Goal: Information Seeking & Learning: Check status

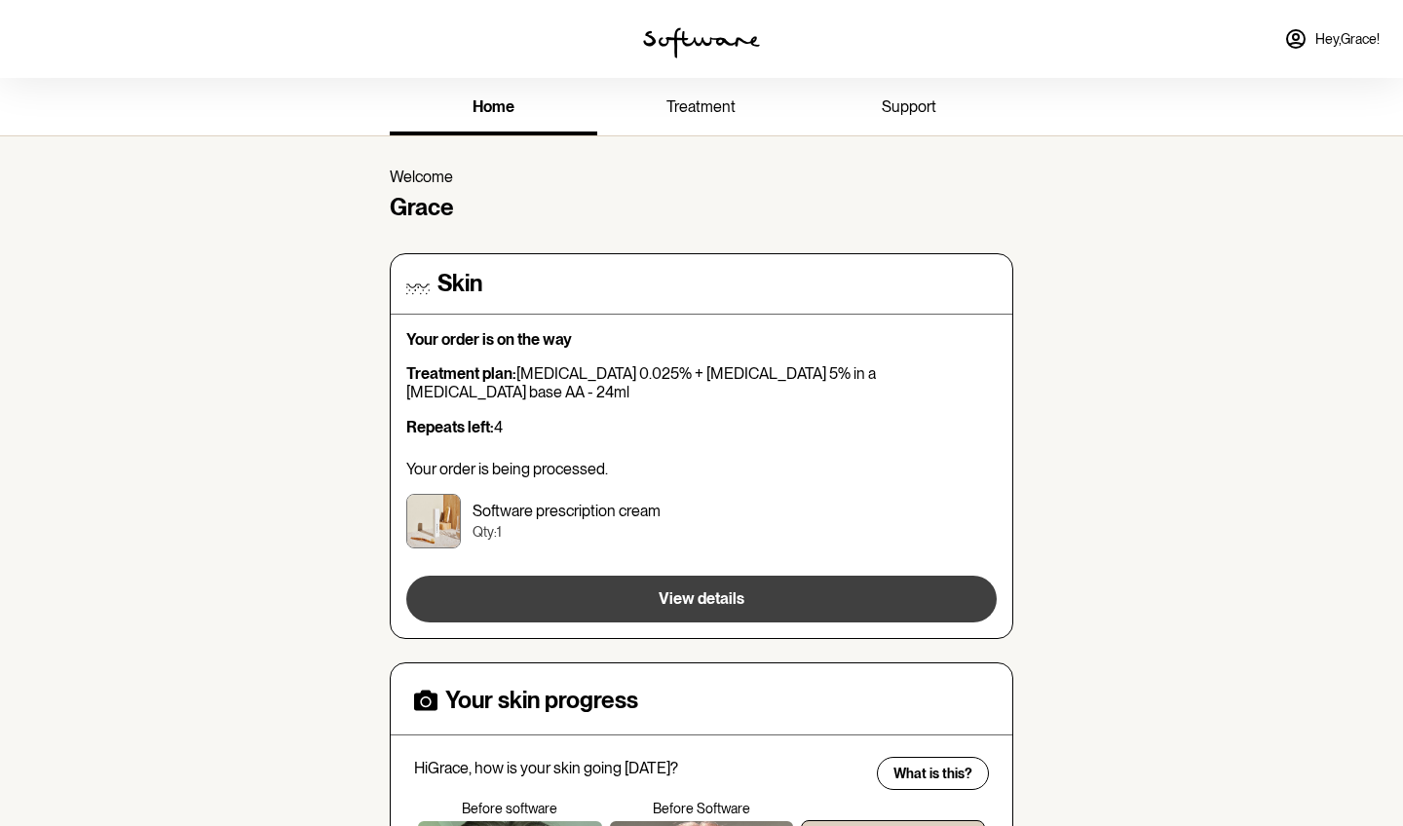
click at [729, 589] on span "View details" at bounding box center [702, 598] width 86 height 19
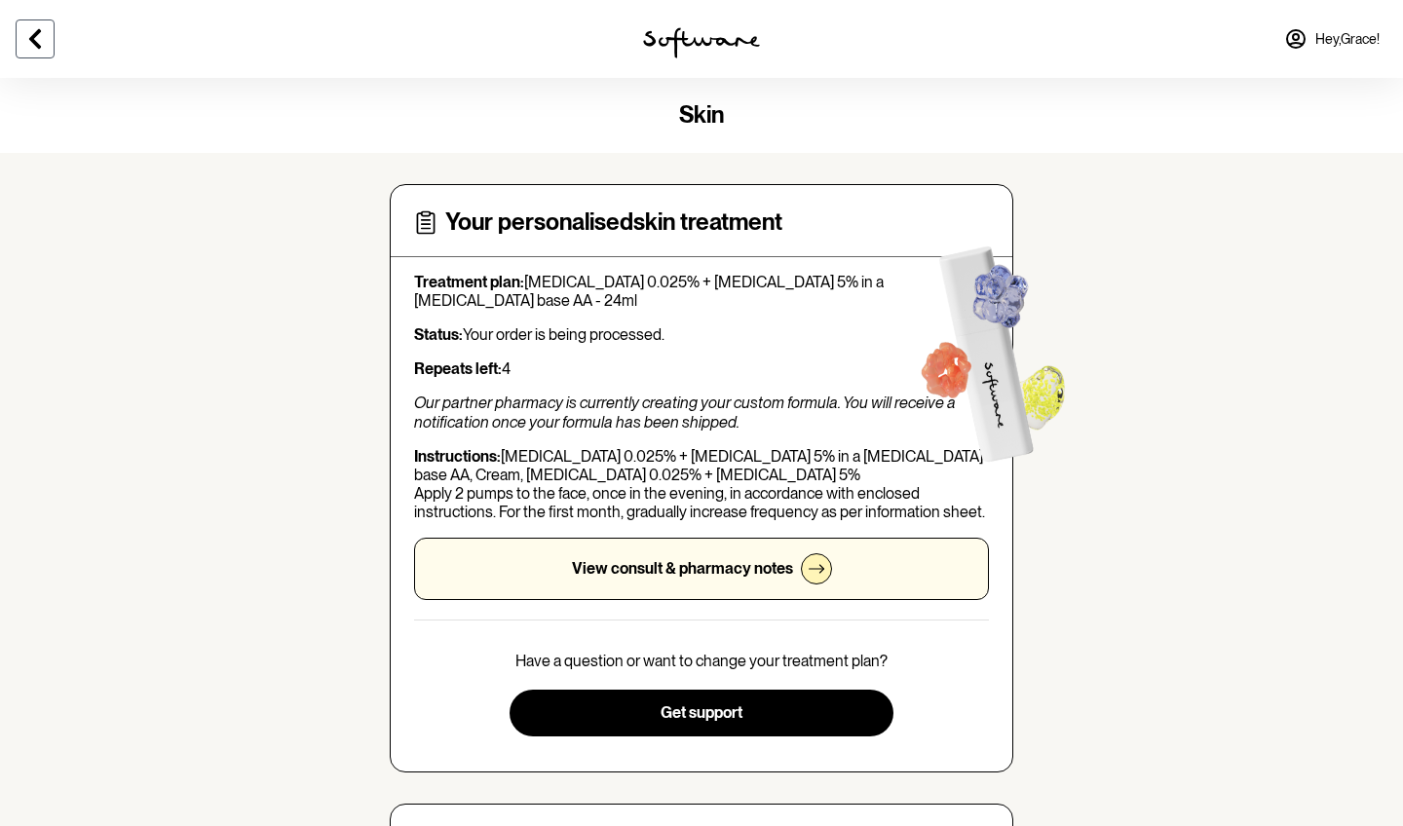
click at [30, 41] on icon at bounding box center [34, 38] width 23 height 23
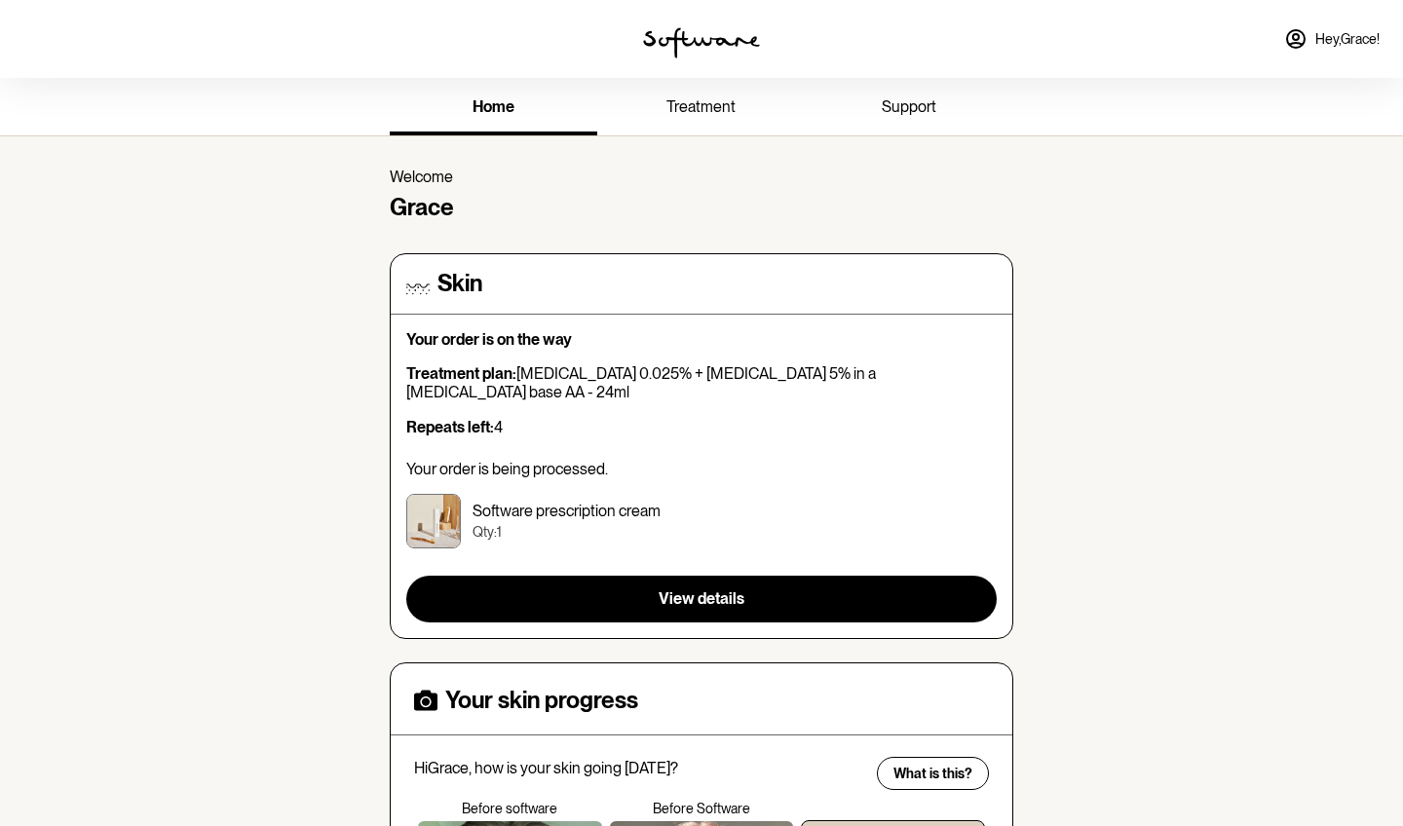
click at [706, 106] on span "treatment" at bounding box center [700, 106] width 69 height 19
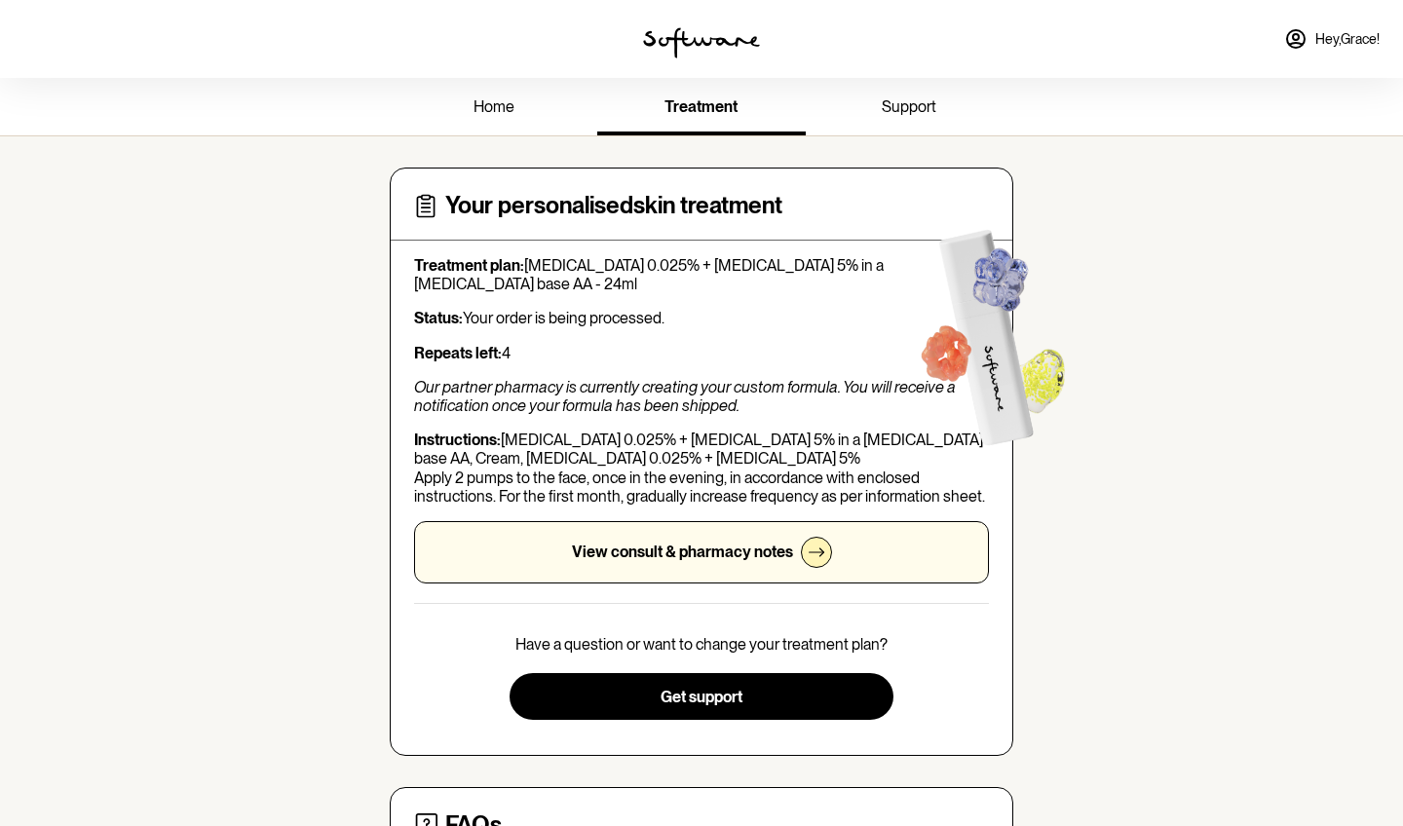
click at [904, 114] on span "support" at bounding box center [909, 106] width 55 height 19
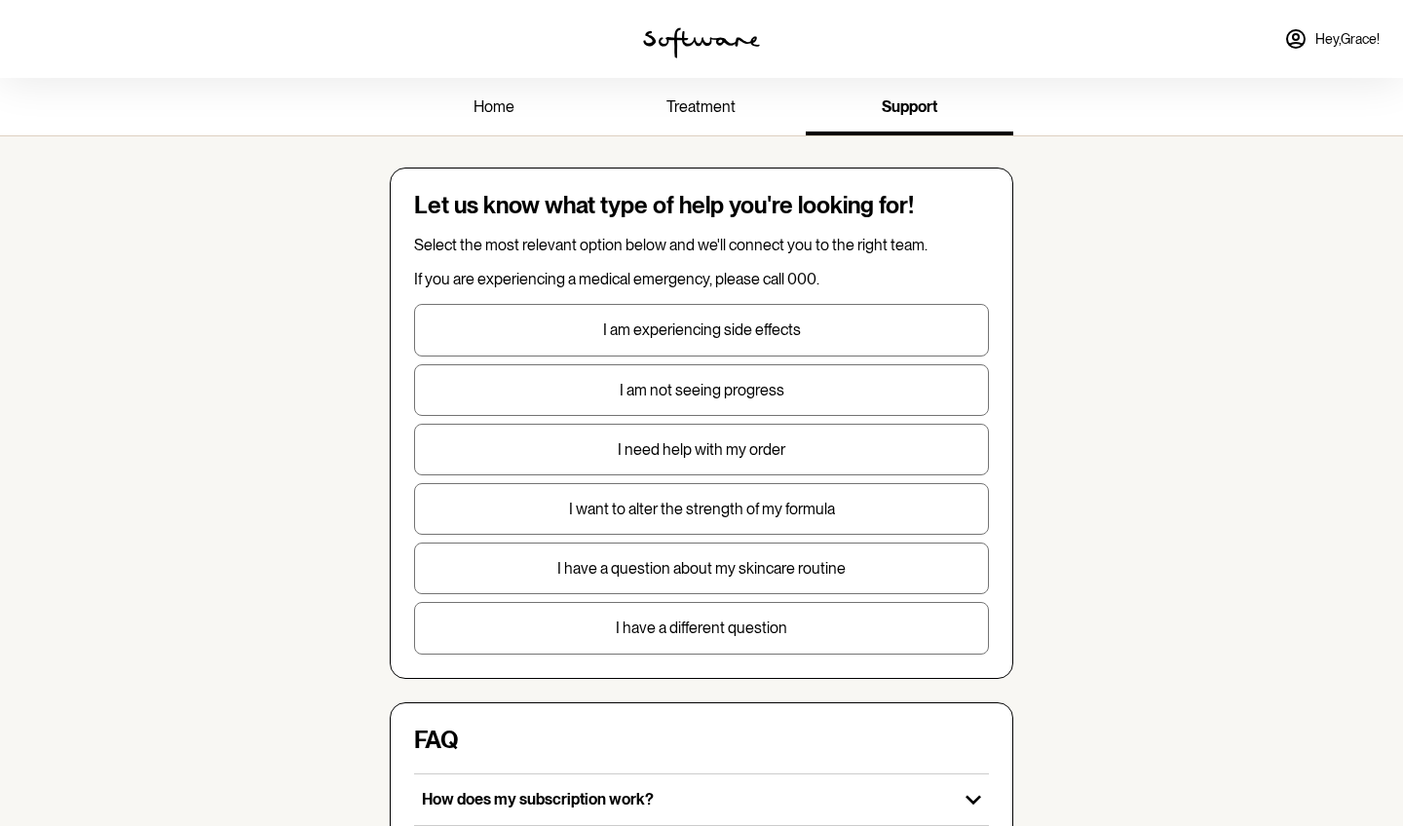
click at [512, 109] on span "home" at bounding box center [494, 106] width 41 height 19
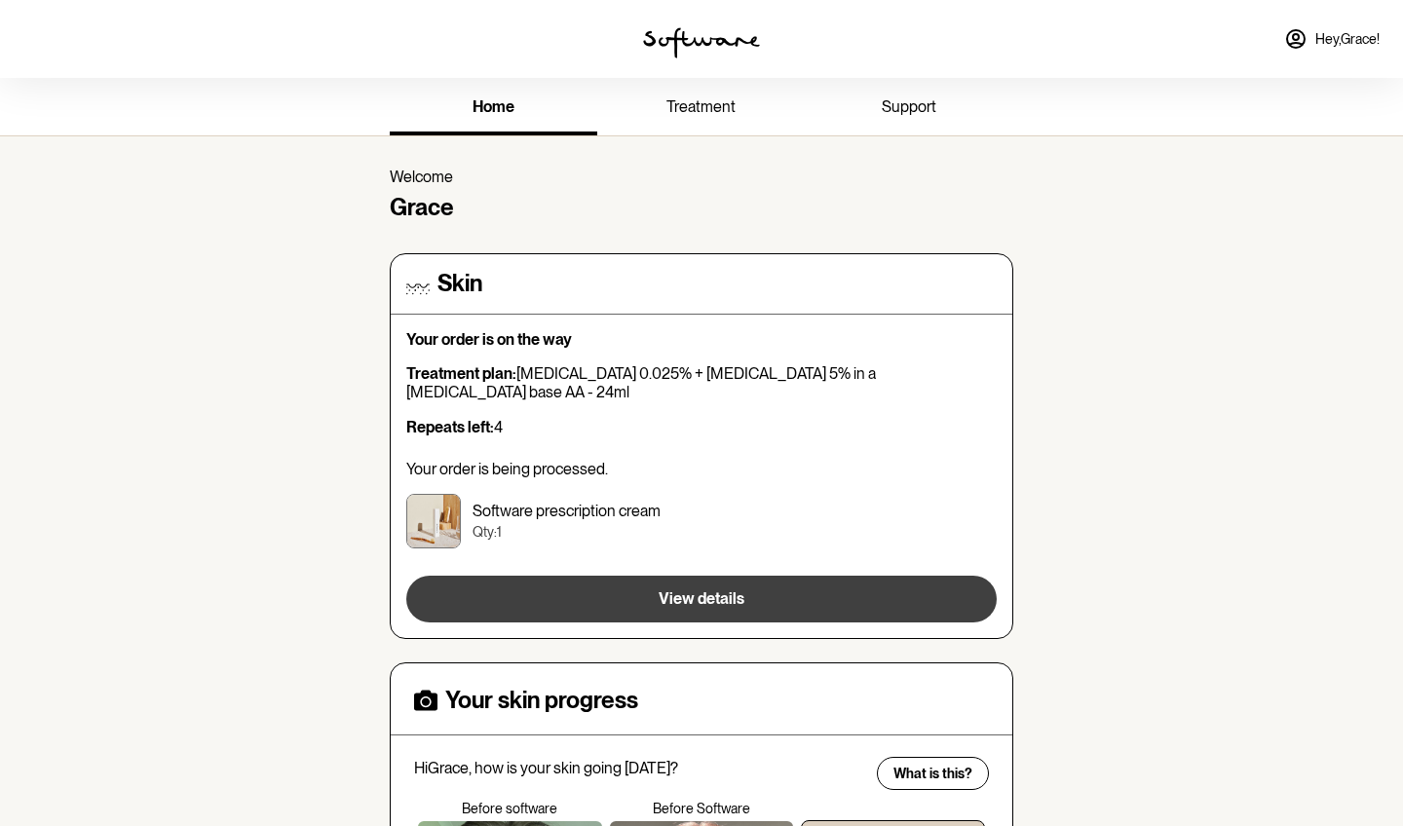
click at [652, 576] on button "View details" at bounding box center [701, 599] width 590 height 47
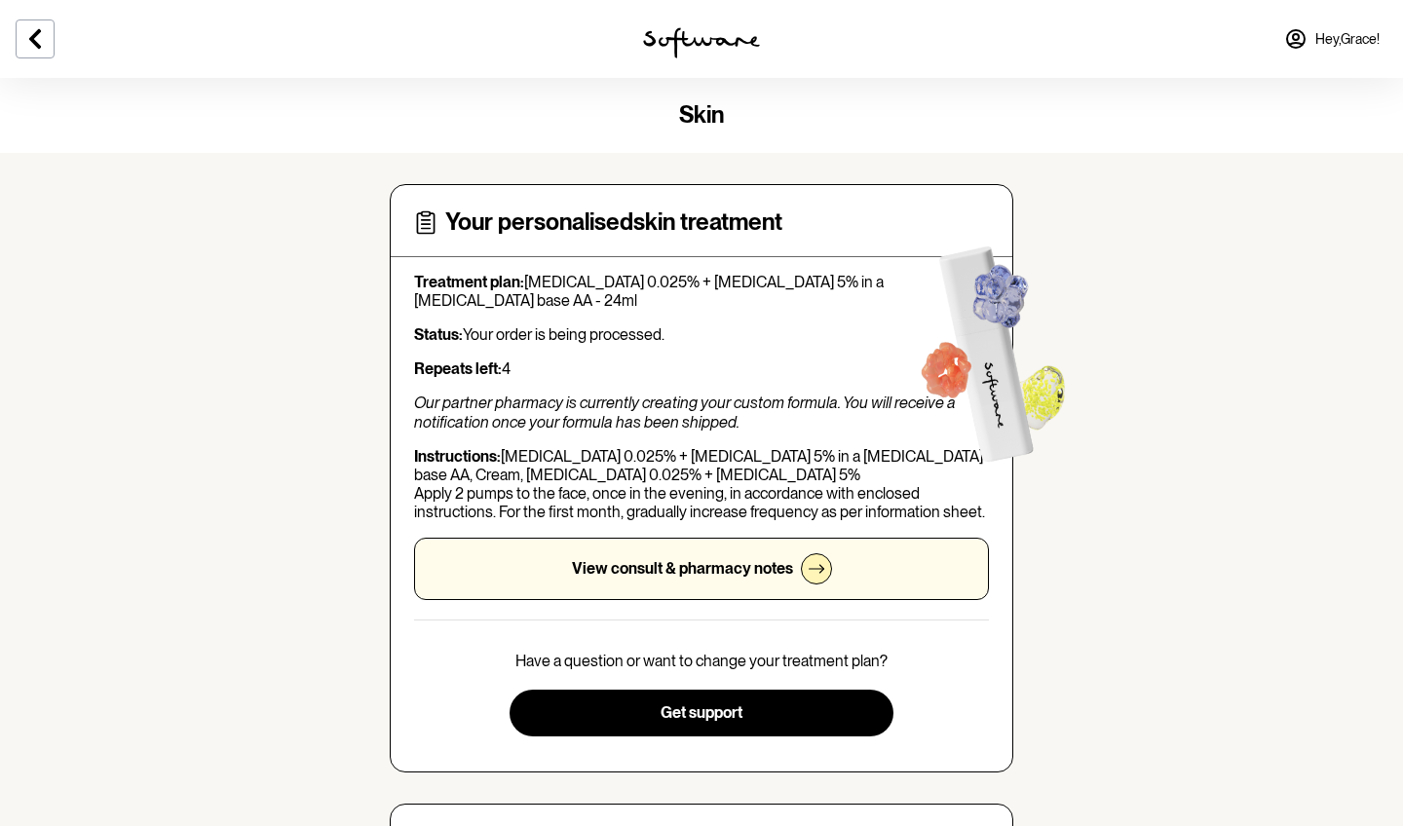
click at [652, 570] on p "View consult & pharmacy notes" at bounding box center [682, 568] width 221 height 19
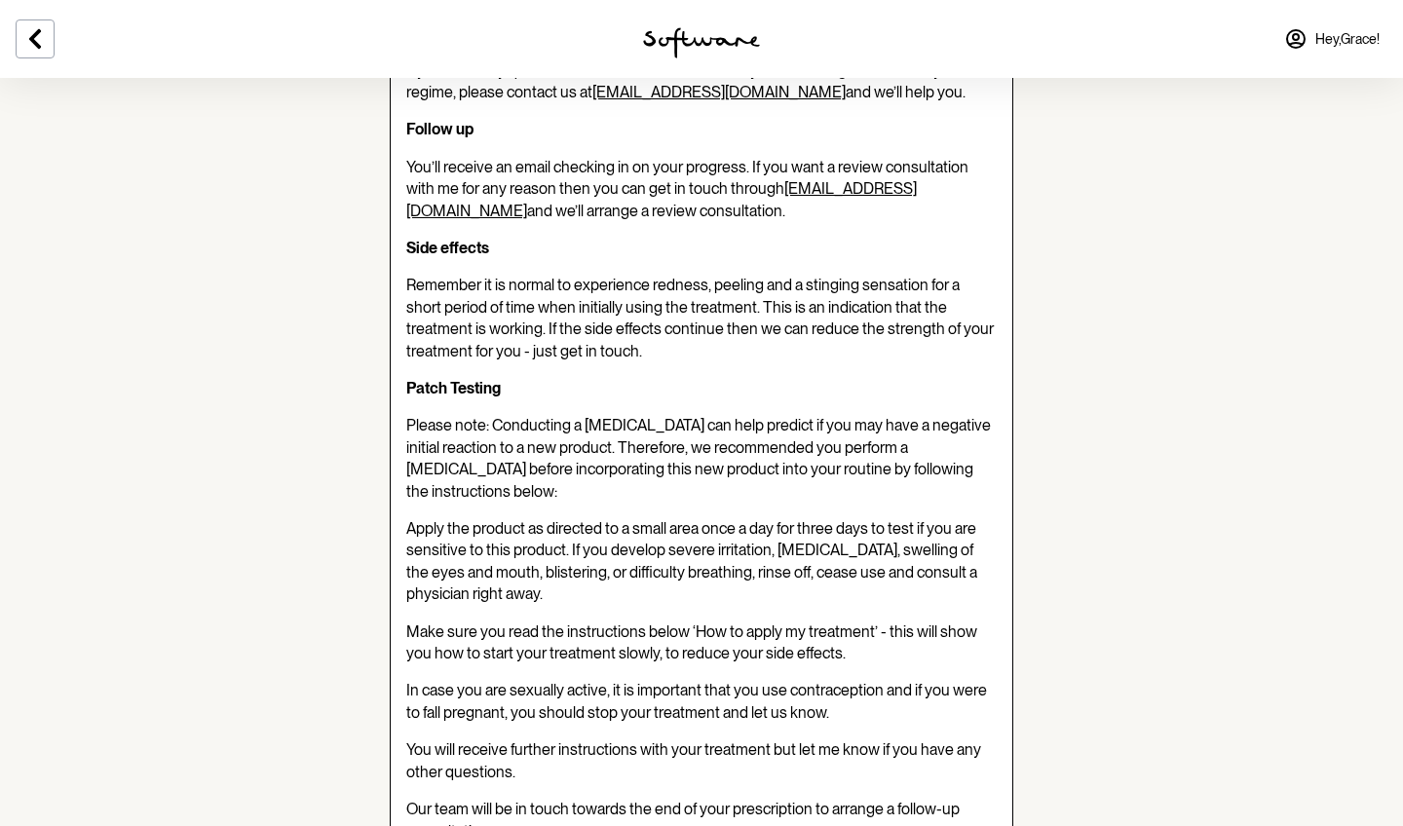
scroll to position [954, 0]
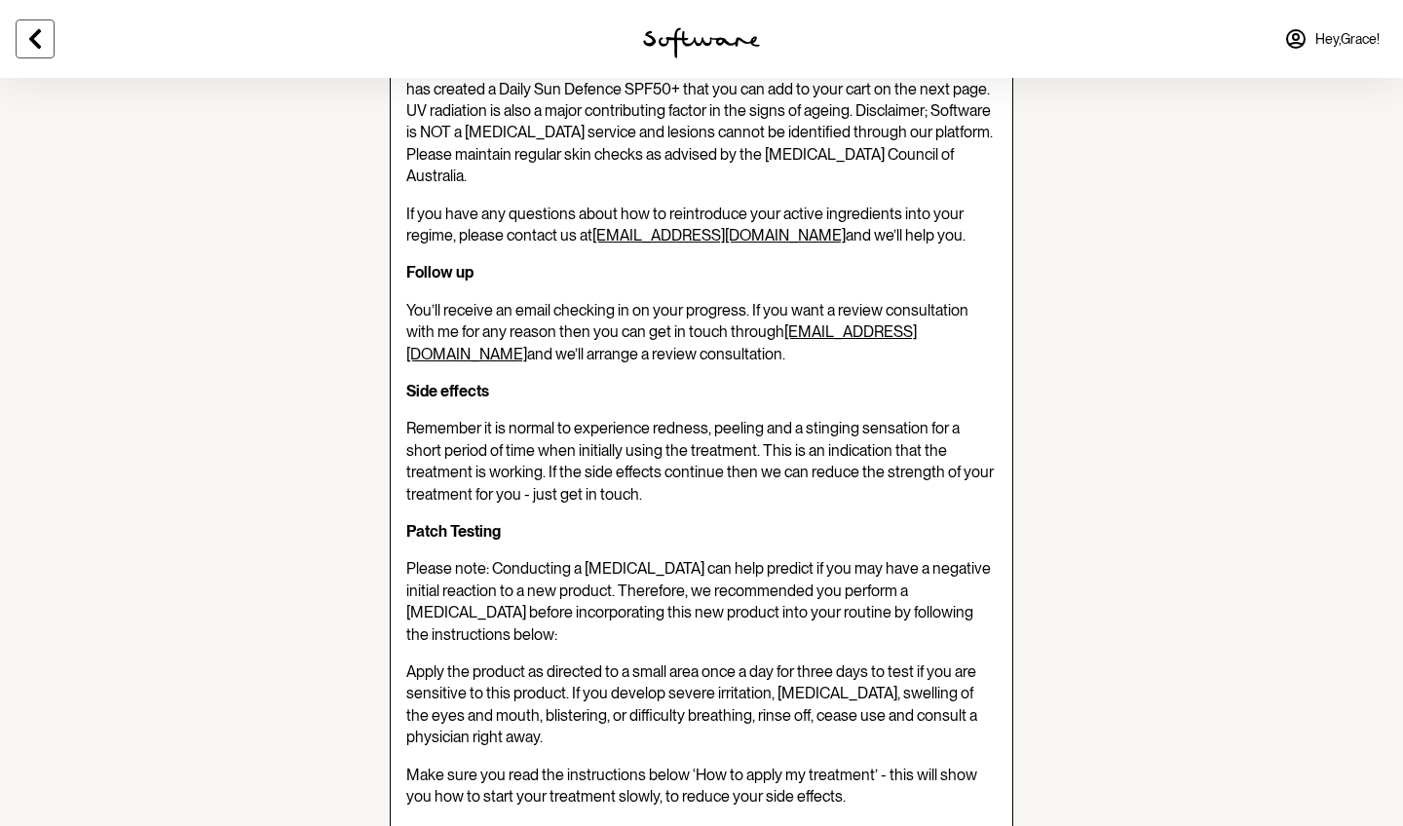
click at [29, 44] on icon at bounding box center [34, 38] width 23 height 23
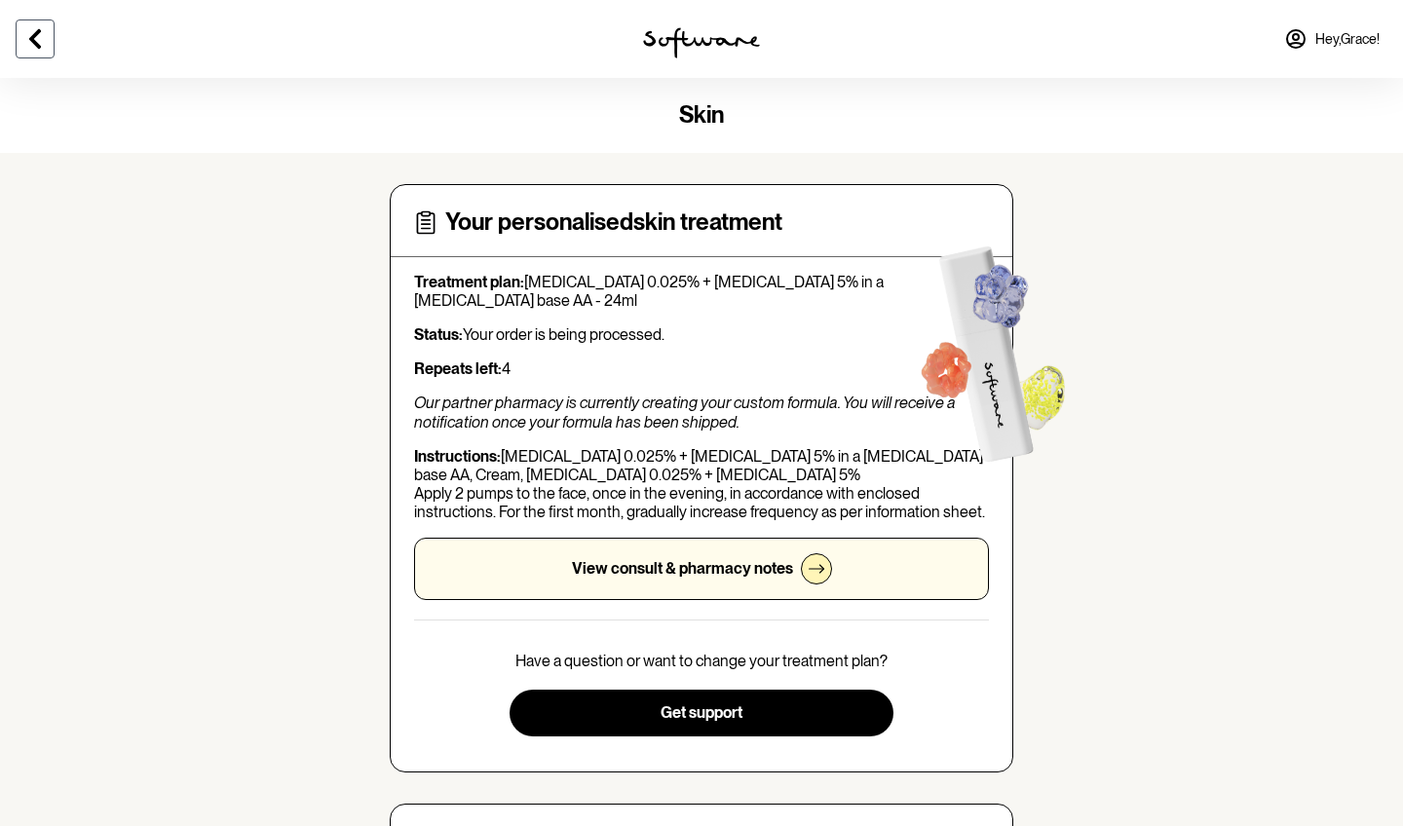
click at [34, 40] on icon at bounding box center [35, 38] width 12 height 19
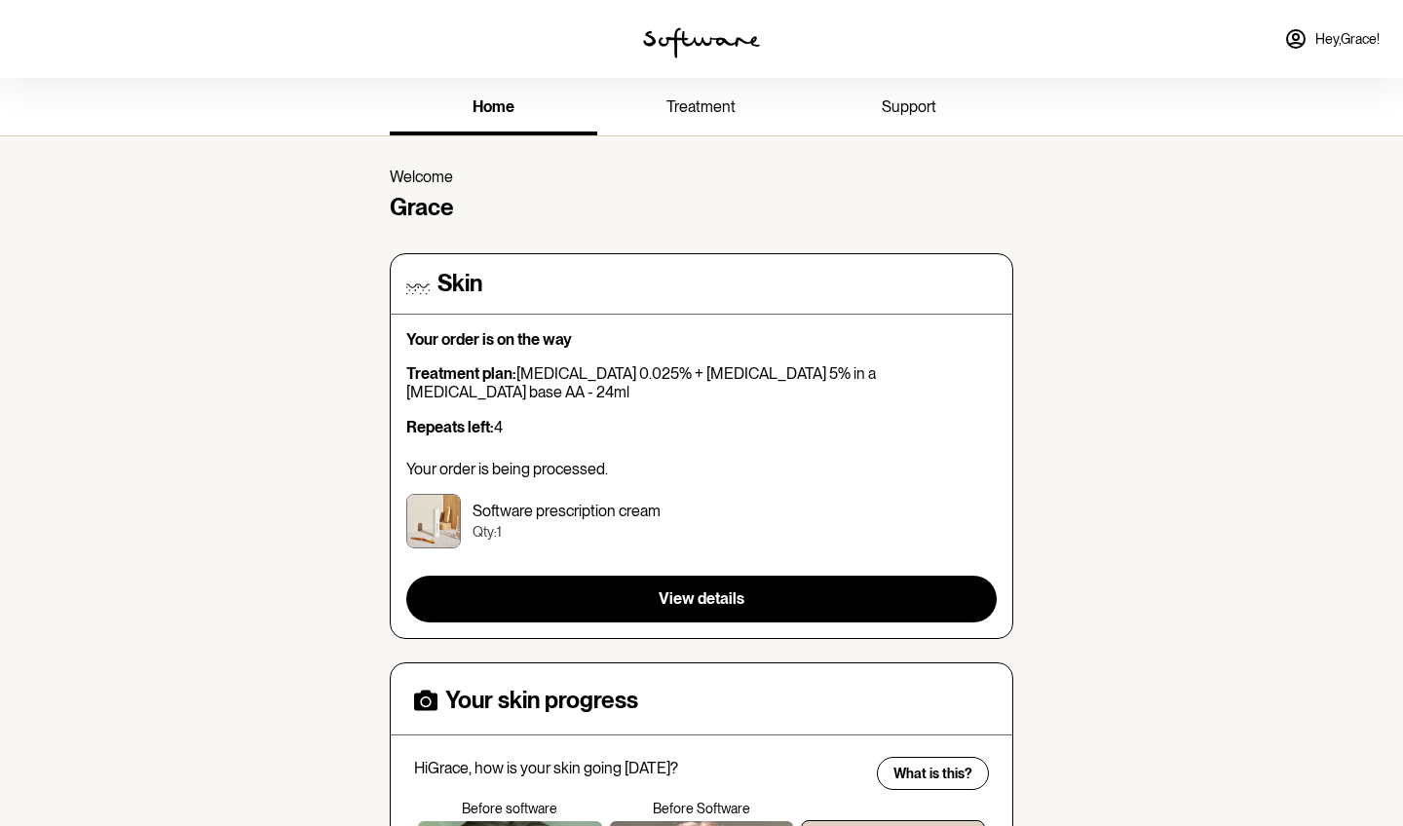
click at [1289, 45] on icon at bounding box center [1296, 39] width 18 height 18
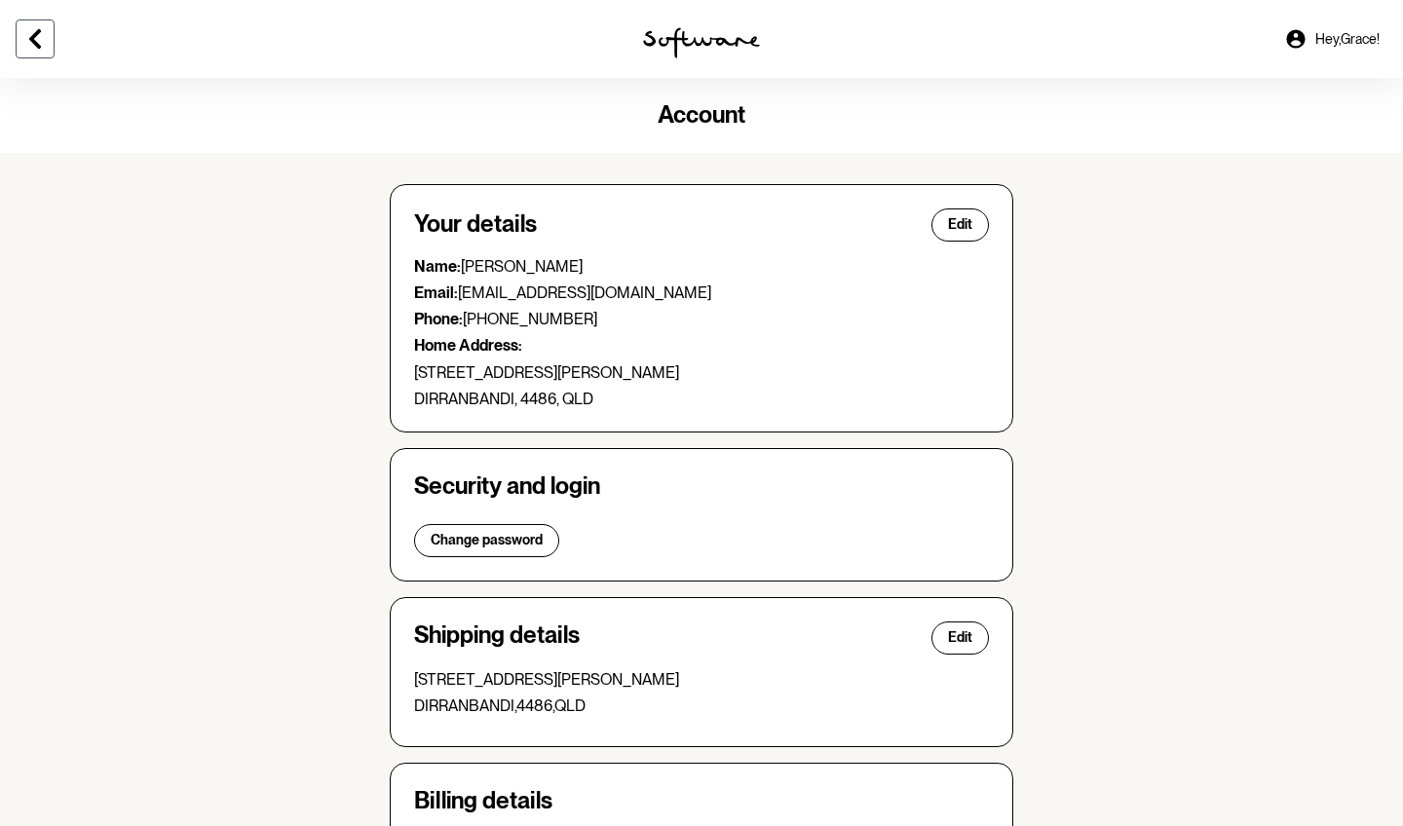
click at [53, 56] on button at bounding box center [35, 38] width 39 height 39
